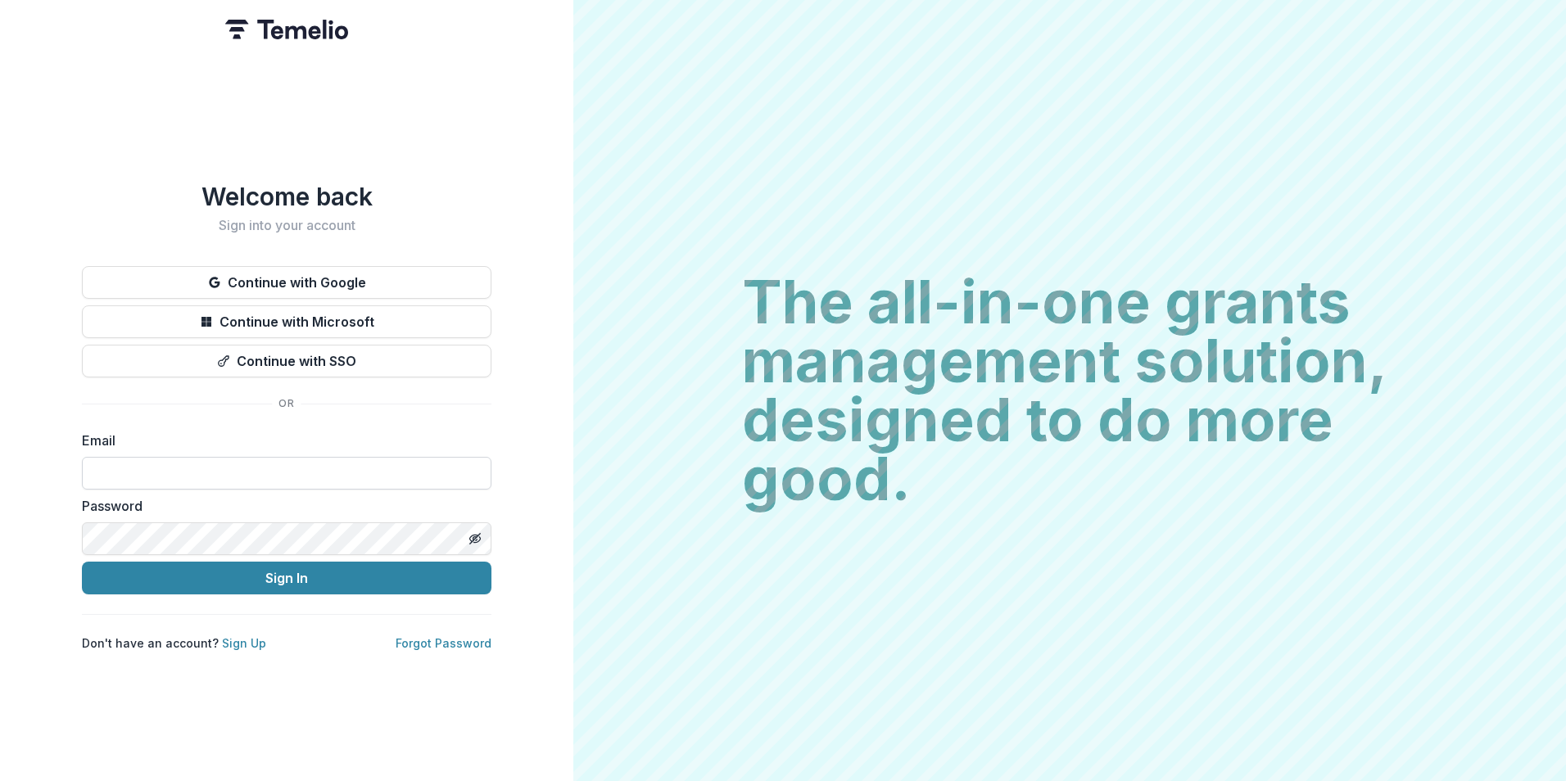
click at [224, 457] on input at bounding box center [287, 473] width 410 height 33
click at [226, 461] on input at bounding box center [287, 473] width 410 height 33
type input "**********"
click at [267, 549] on form "**********" at bounding box center [287, 513] width 410 height 164
click at [82, 562] on button "Sign In" at bounding box center [287, 578] width 410 height 33
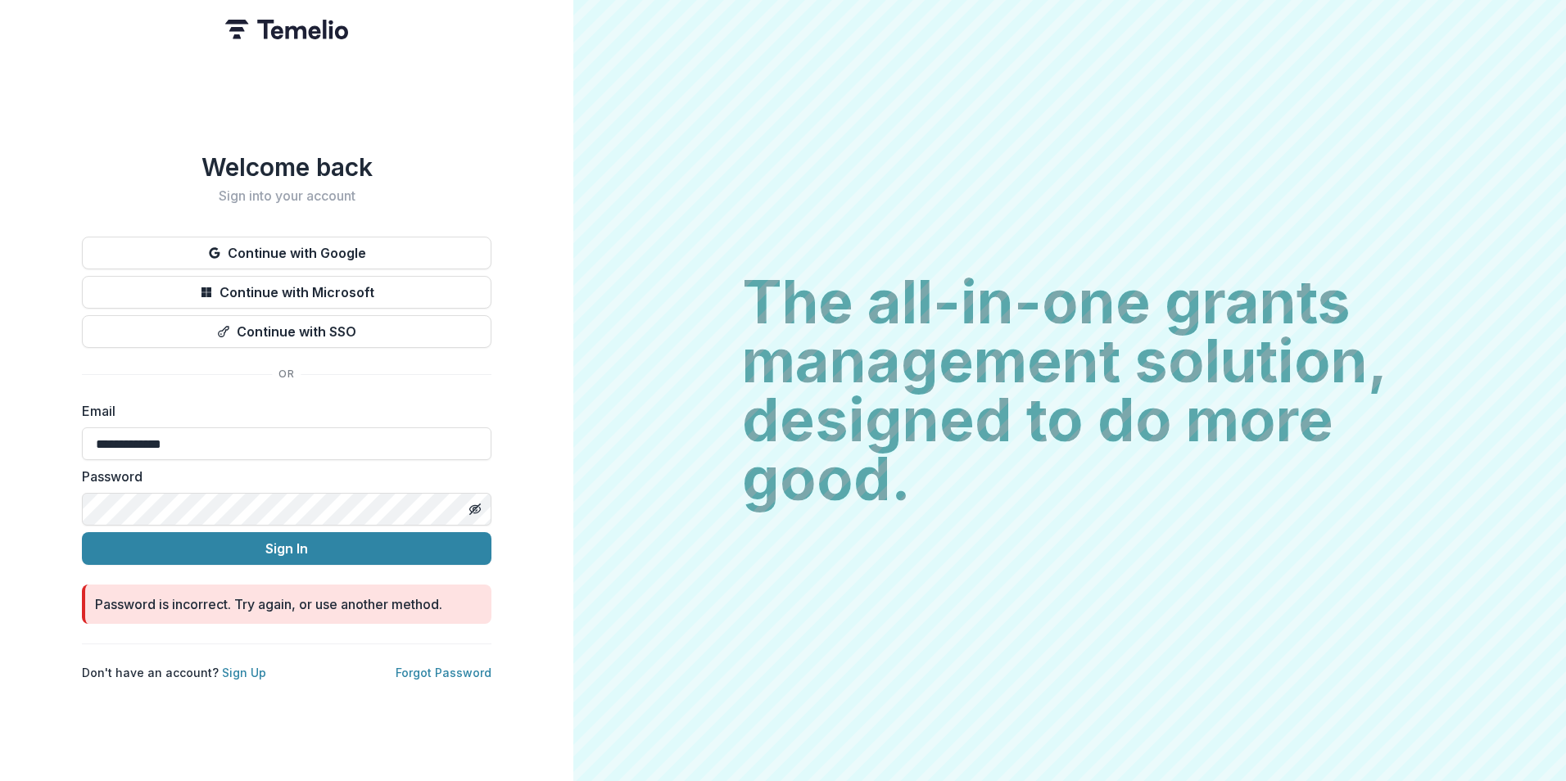
drag, startPoint x: 267, startPoint y: 550, endPoint x: 29, endPoint y: 534, distance: 238.0
click at [0, 521] on html "**********" at bounding box center [783, 390] width 1566 height 781
click at [82, 532] on button "Sign In" at bounding box center [287, 548] width 410 height 33
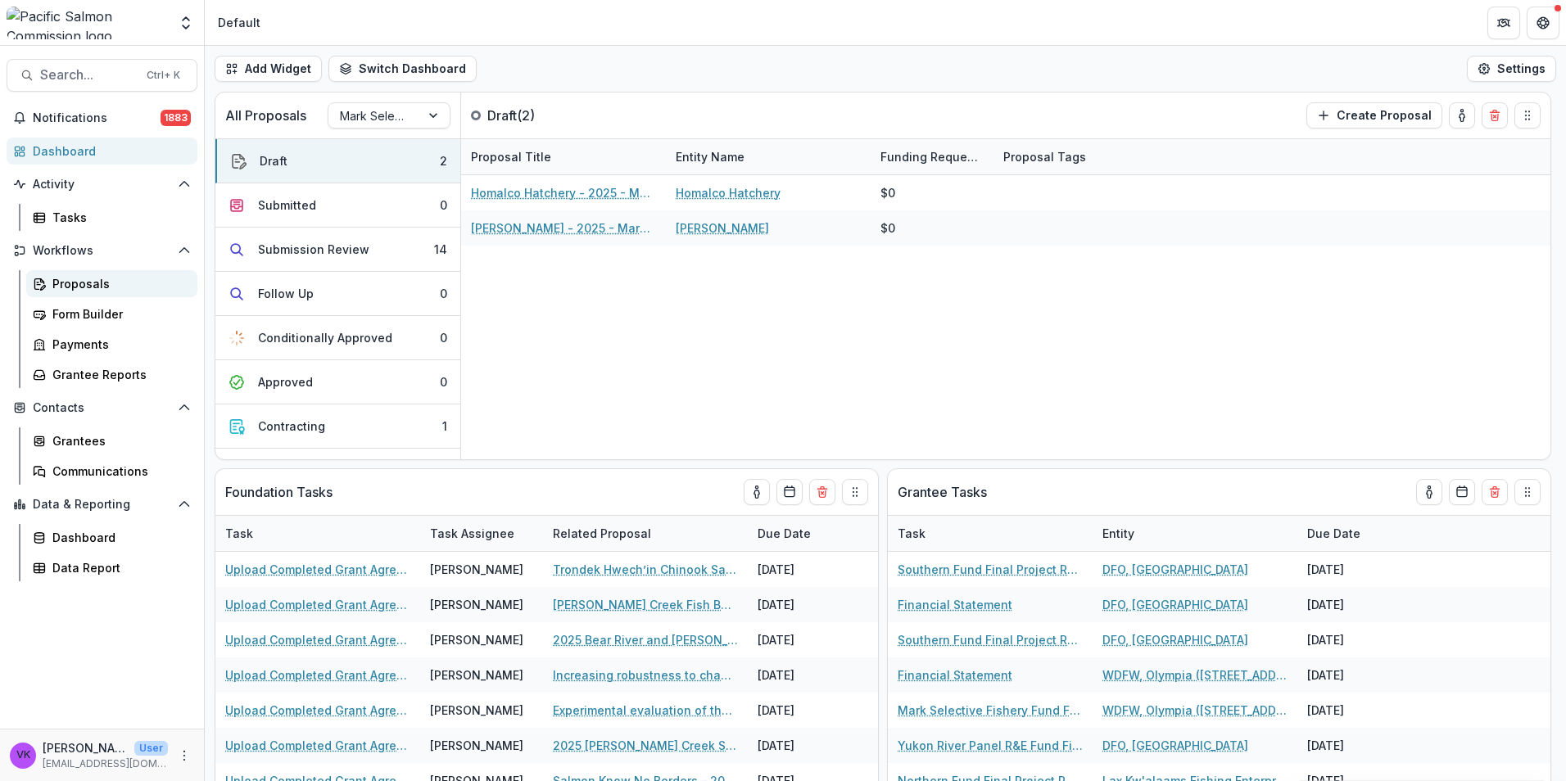
click at [111, 283] on div "Proposals" at bounding box center [118, 283] width 132 height 17
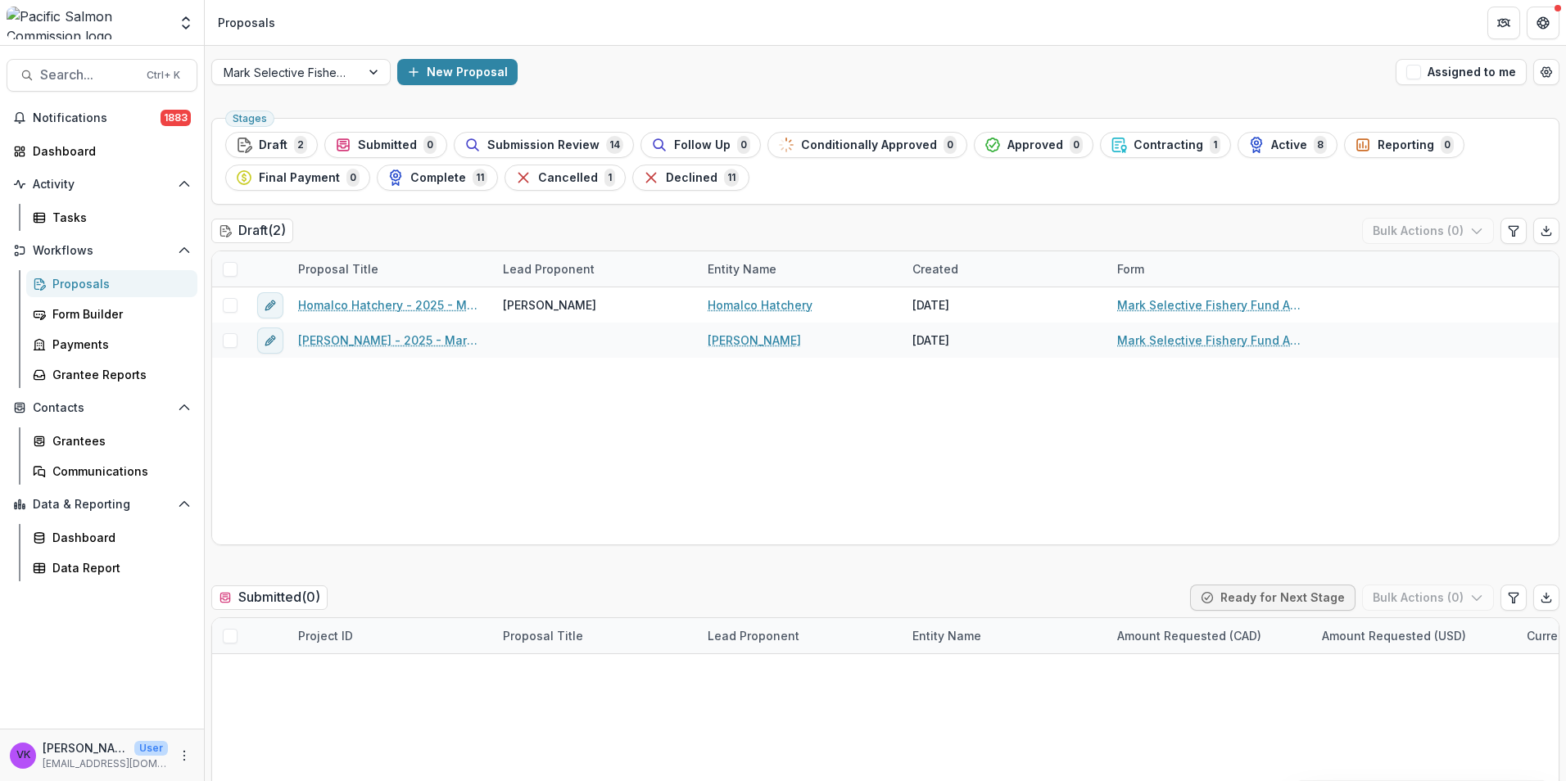
drag, startPoint x: 591, startPoint y: 143, endPoint x: 1117, endPoint y: 217, distance: 531.1
click at [591, 143] on div "Submission Review 14" at bounding box center [543, 145] width 159 height 18
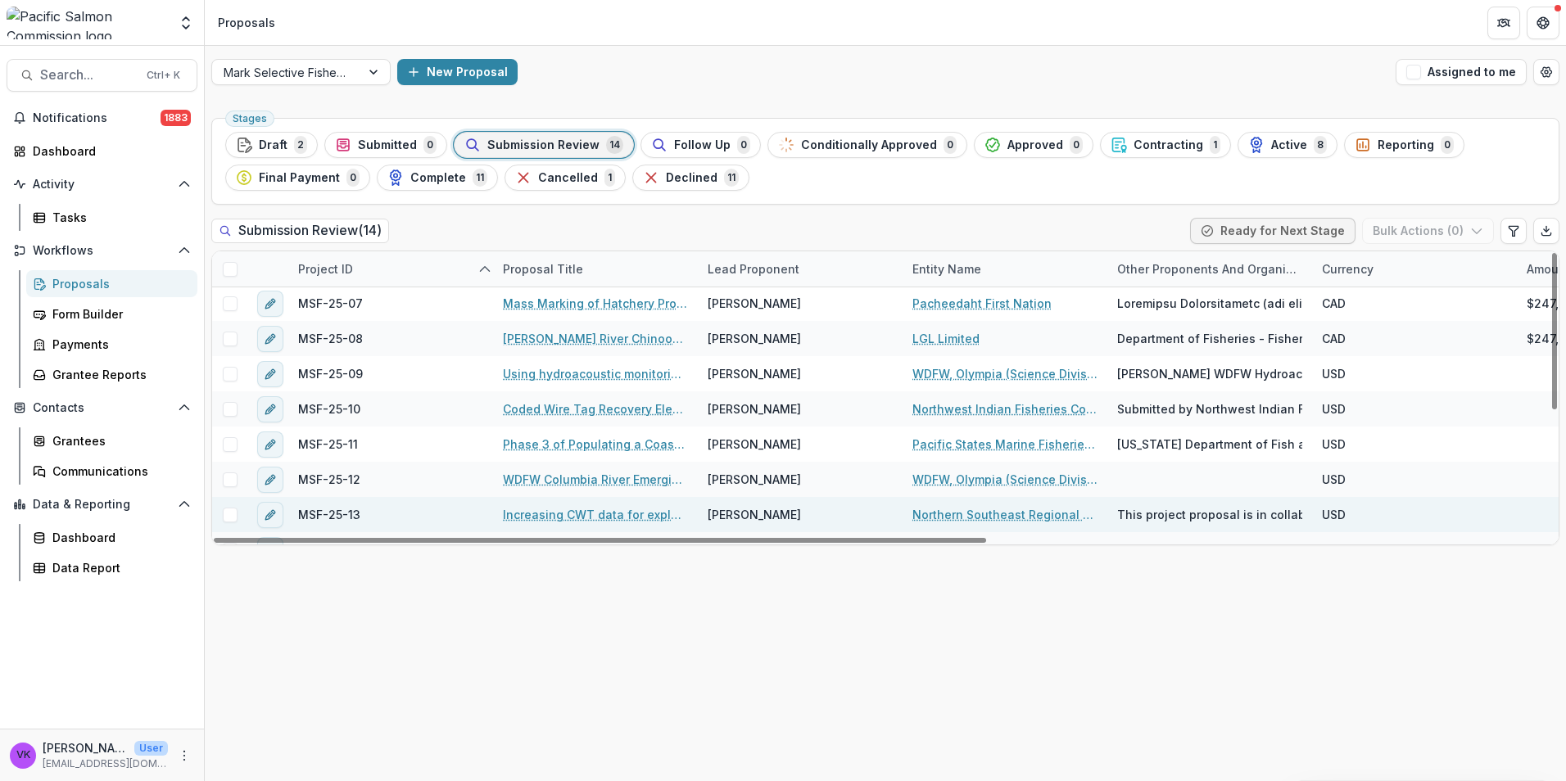
scroll to position [236, 0]
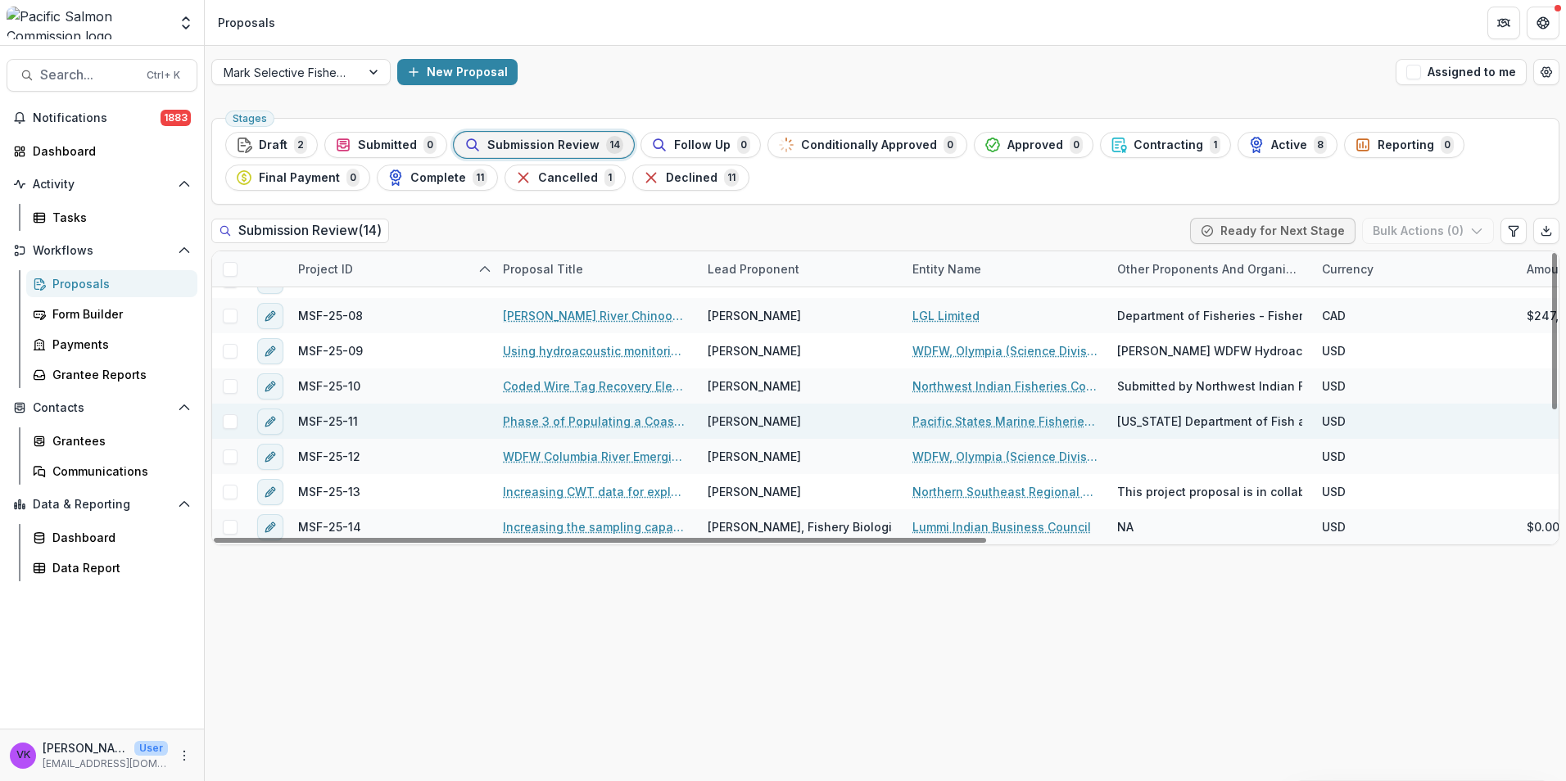
click at [566, 424] on link "Phase 3 of Populating a Coastwide Salmon Fishing Regulations Database" at bounding box center [595, 421] width 185 height 17
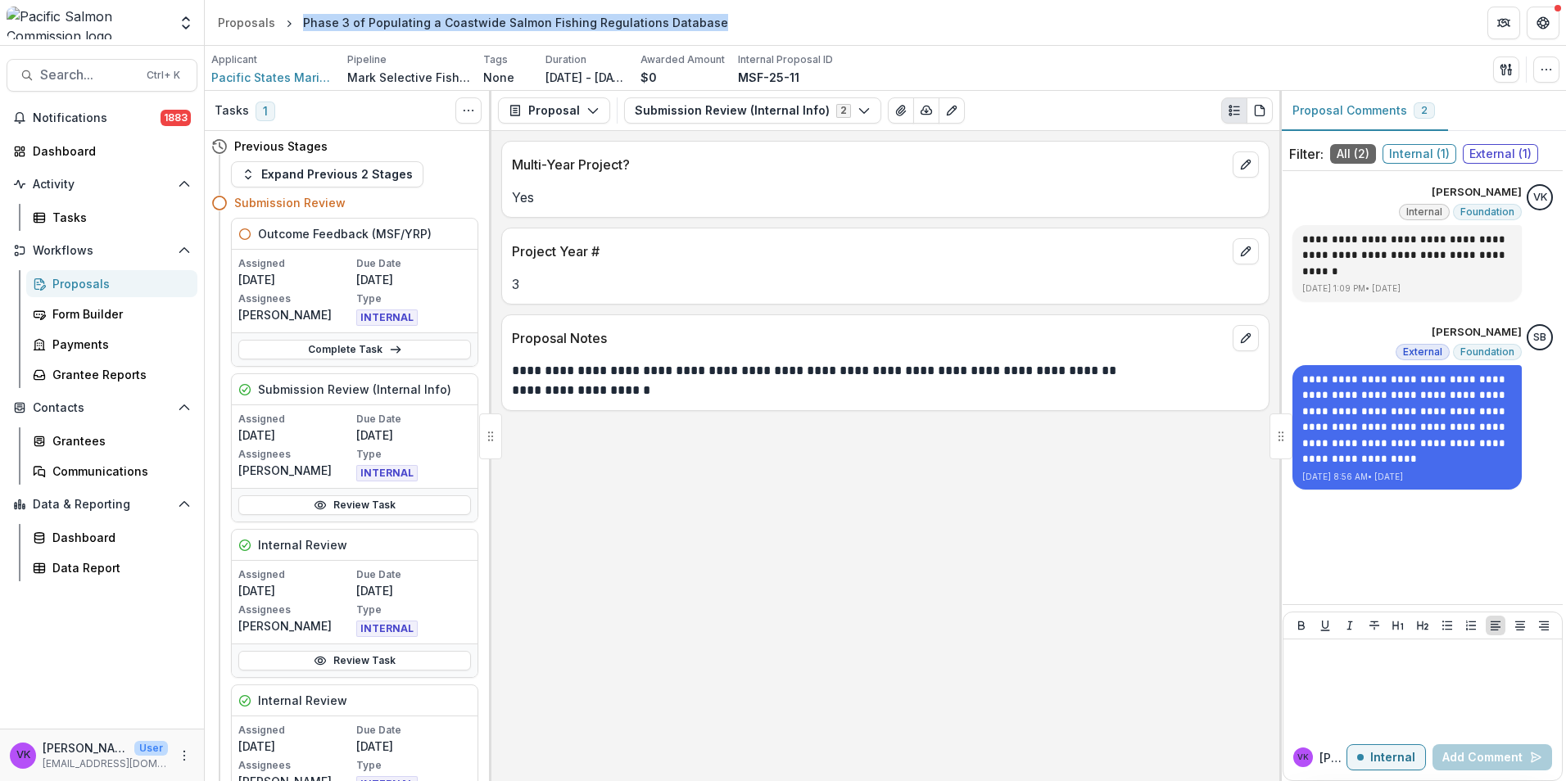
drag, startPoint x: 303, startPoint y: 23, endPoint x: 702, endPoint y: 22, distance: 398.9
click at [702, 22] on div "Phase 3 of Populating a Coastwide Salmon Fishing Regulations Database" at bounding box center [515, 23] width 438 height 24
drag, startPoint x: 702, startPoint y: 22, endPoint x: 688, endPoint y: 20, distance: 14.0
copy div "Phase 3 of Populating a Coastwide Salmon Fishing Regulations Database"
click at [873, 509] on div "**********" at bounding box center [885, 456] width 788 height 650
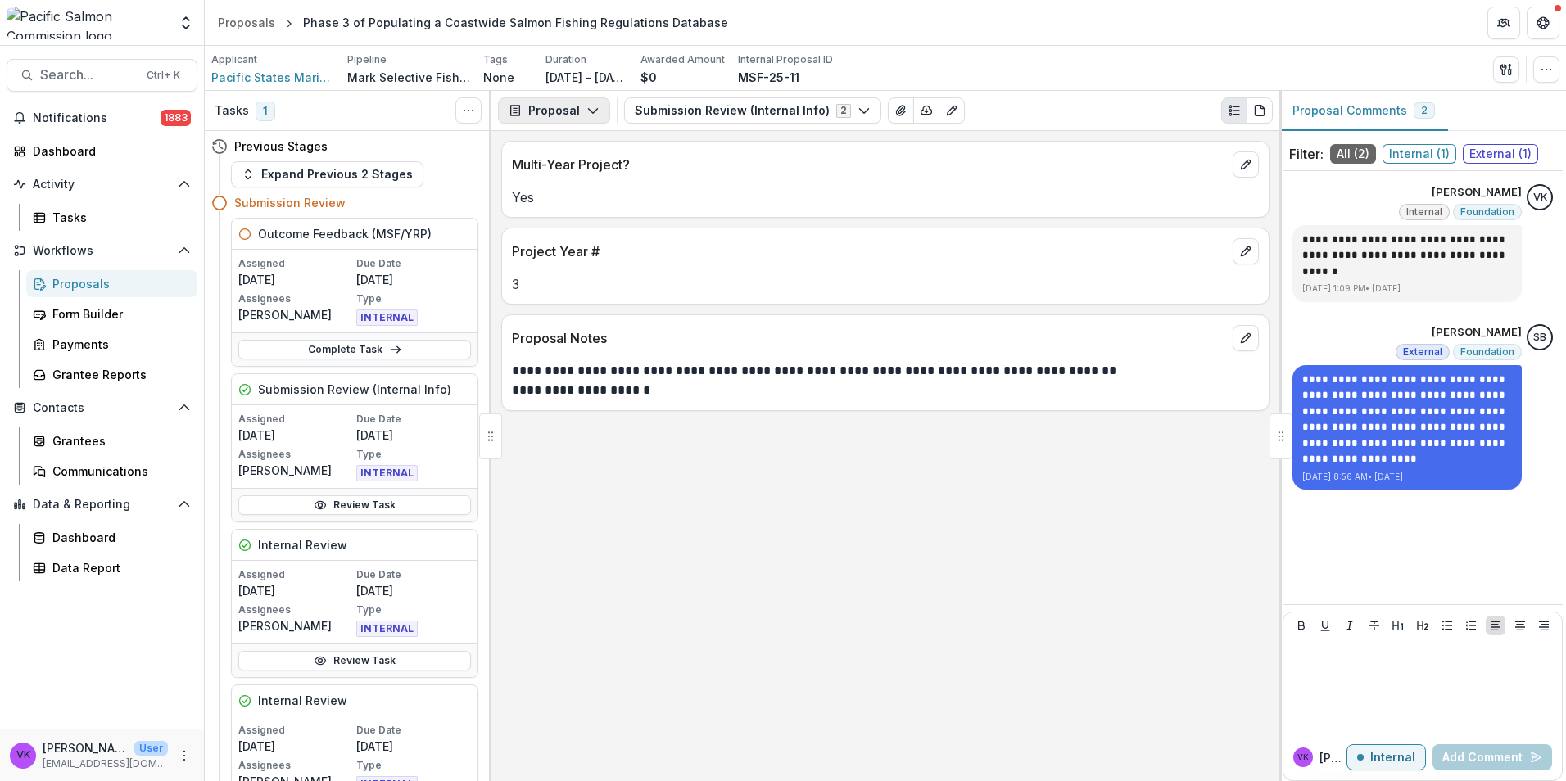
click at [593, 111] on polyline "button" at bounding box center [592, 111] width 9 height 5
click at [962, 518] on div "**********" at bounding box center [885, 456] width 788 height 650
click at [273, 75] on span "Pacific States Marine Fisheries Commission" at bounding box center [272, 77] width 123 height 17
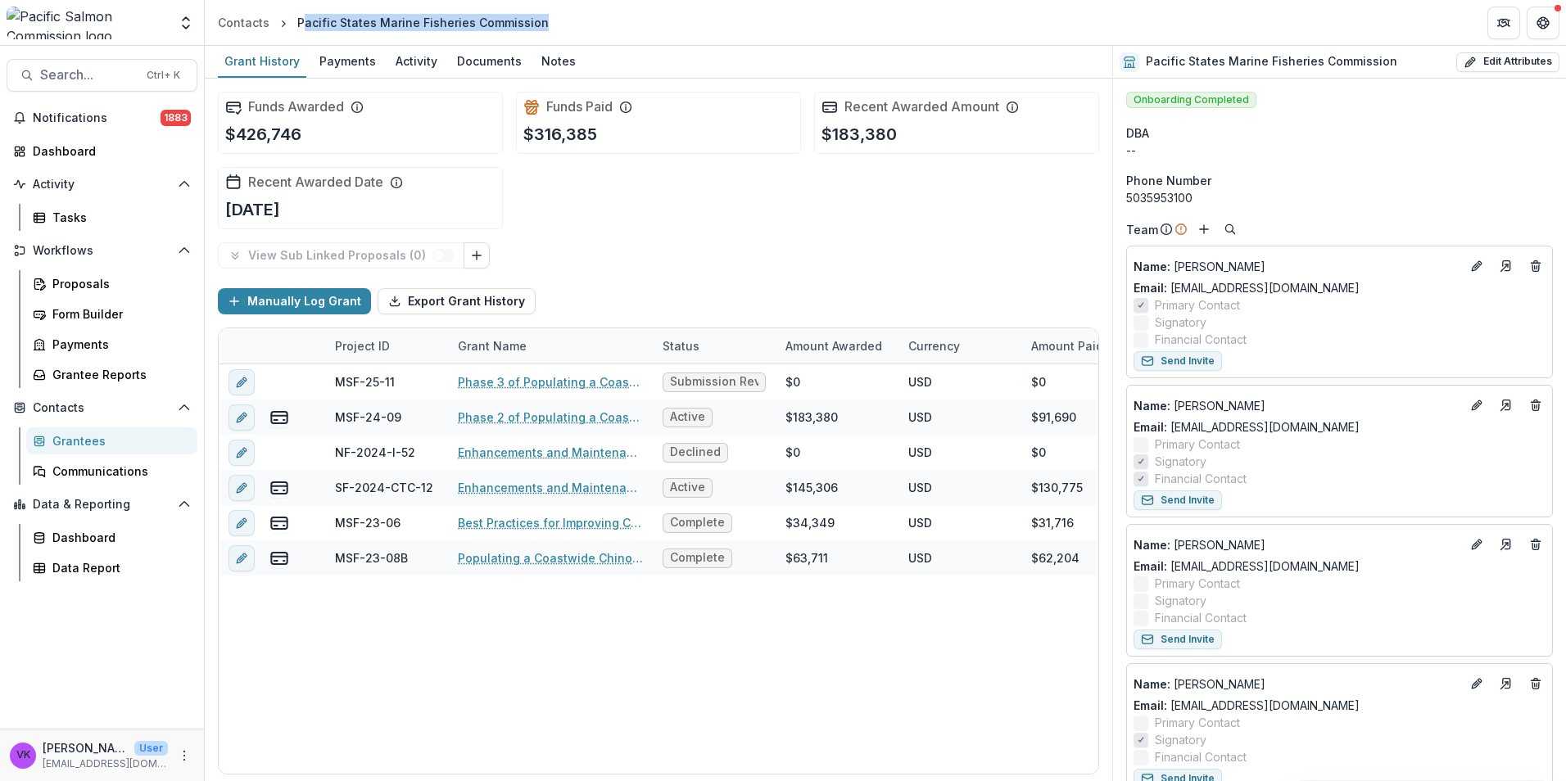
drag, startPoint x: 318, startPoint y: 24, endPoint x: 528, endPoint y: 24, distance: 210.5
click at [540, 25] on div "Pacific States Marine Fisheries Commission" at bounding box center [423, 23] width 265 height 24
drag, startPoint x: 528, startPoint y: 24, endPoint x: 421, endPoint y: 29, distance: 107.4
click at [421, 29] on div "Pacific States Marine Fisheries Commission" at bounding box center [422, 22] width 251 height 17
drag, startPoint x: 301, startPoint y: 22, endPoint x: 534, endPoint y: 25, distance: 233.4
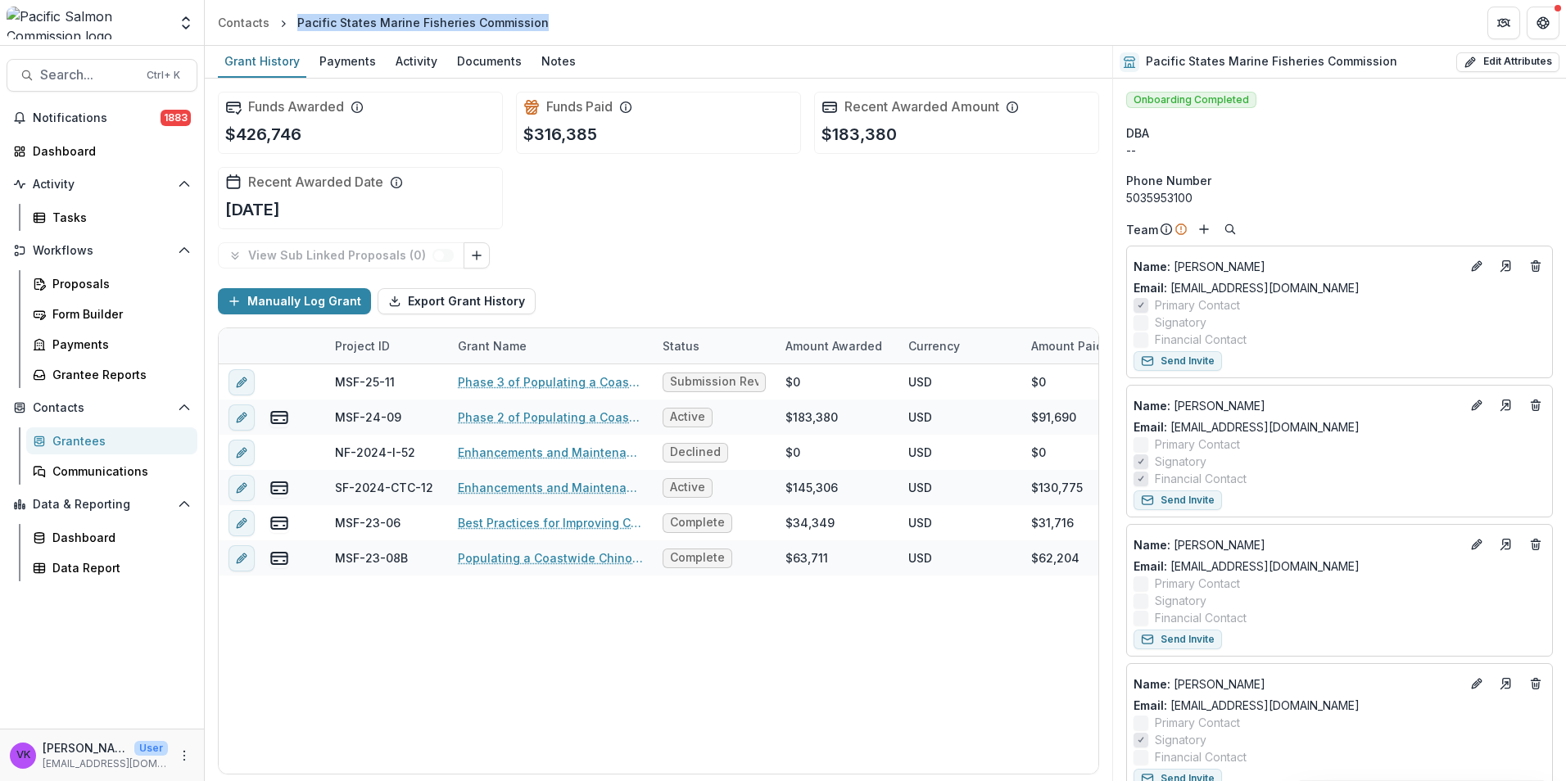
click at [534, 25] on div "Pacific States Marine Fisheries Commission" at bounding box center [422, 22] width 251 height 17
drag, startPoint x: 534, startPoint y: 25, endPoint x: 514, endPoint y: 23, distance: 20.5
copy div "Pacific States Marine Fisheries Commission"
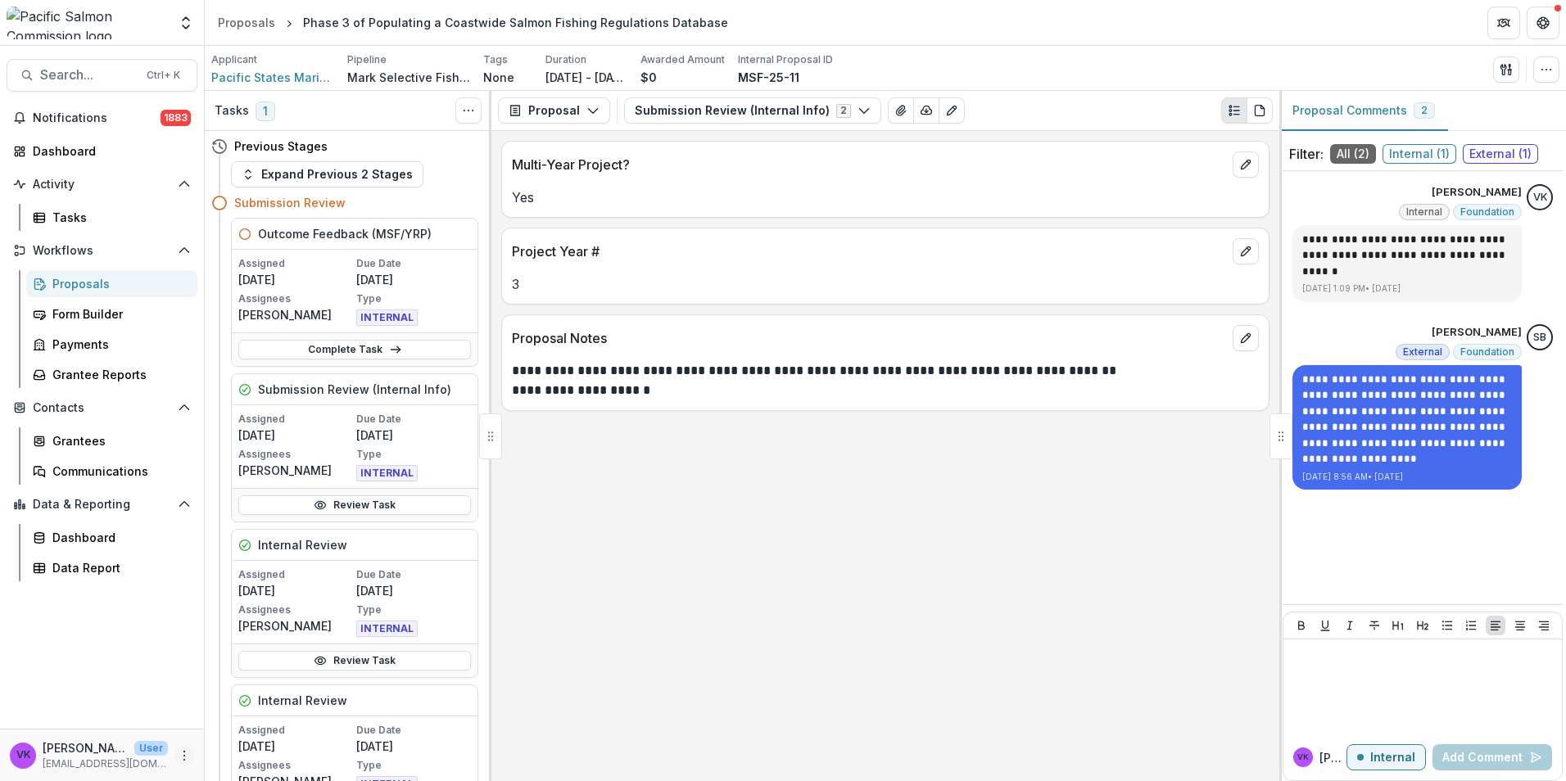
click at [187, 757] on icon "More" at bounding box center [184, 755] width 13 height 13
click at [261, 754] on button "Logout" at bounding box center [292, 748] width 175 height 27
